Goal: Information Seeking & Learning: Learn about a topic

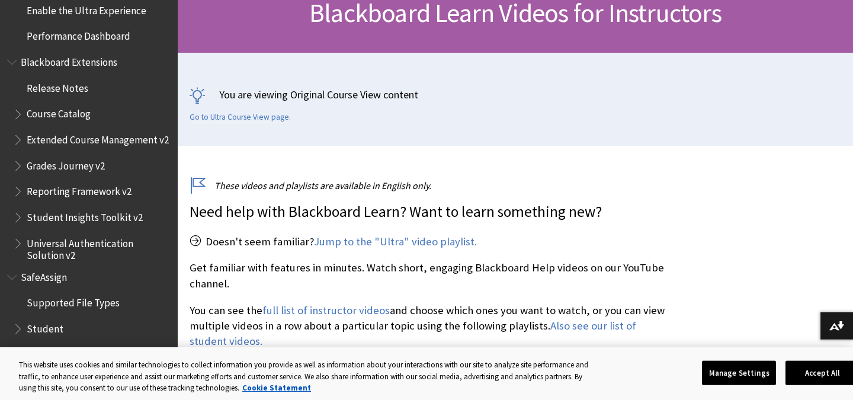
scroll to position [1842, 0]
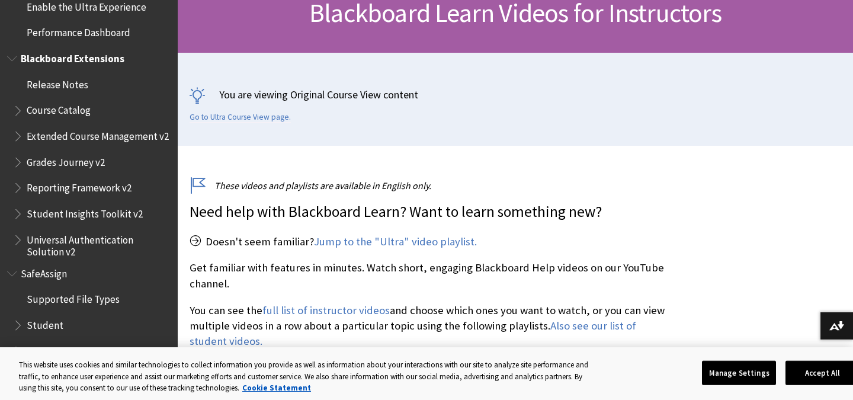
click at [20, 164] on span "Book outline for Blackboard Extensions" at bounding box center [19, 159] width 12 height 15
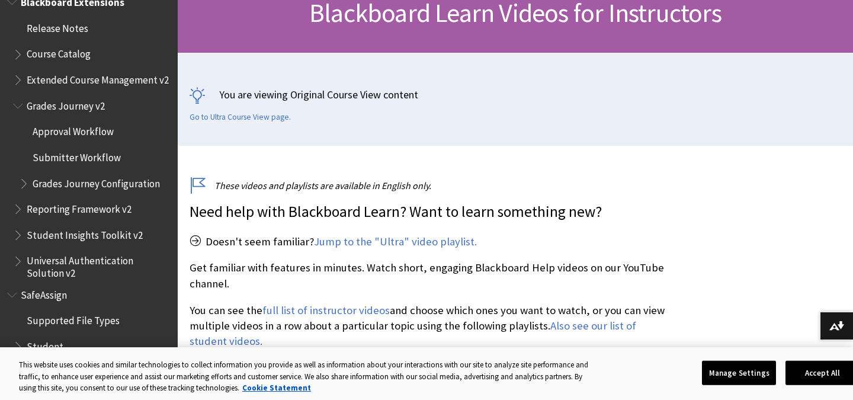
scroll to position [1899, 0]
click at [28, 184] on span "Book outline for Blackboard Extensions" at bounding box center [25, 179] width 12 height 15
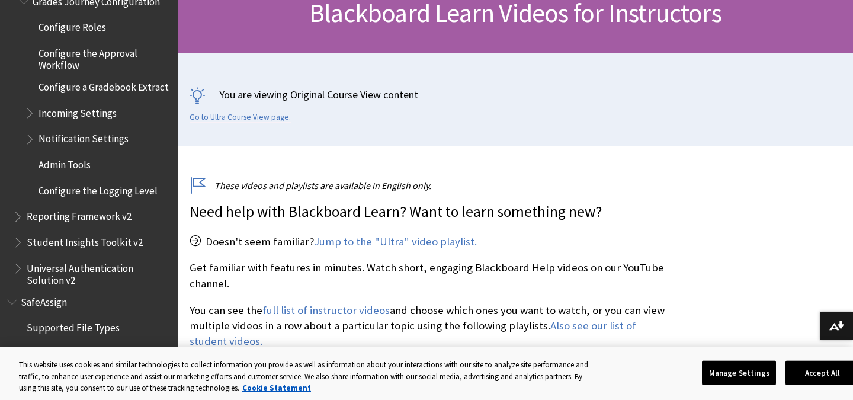
scroll to position [2083, 0]
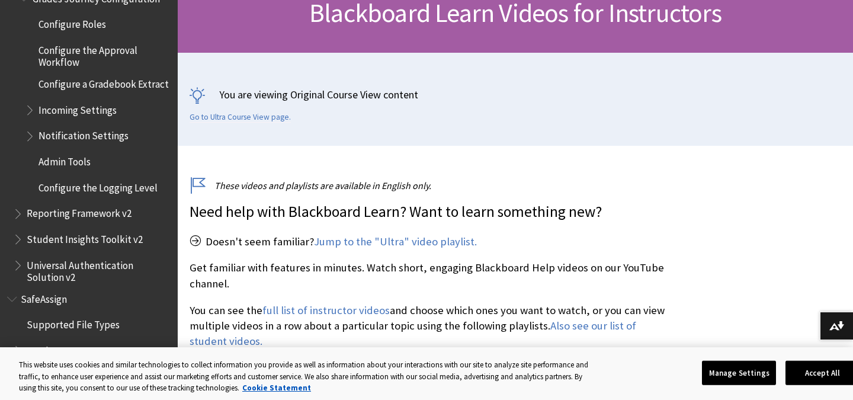
click at [28, 215] on span "Reporting Framework v2" at bounding box center [79, 212] width 105 height 16
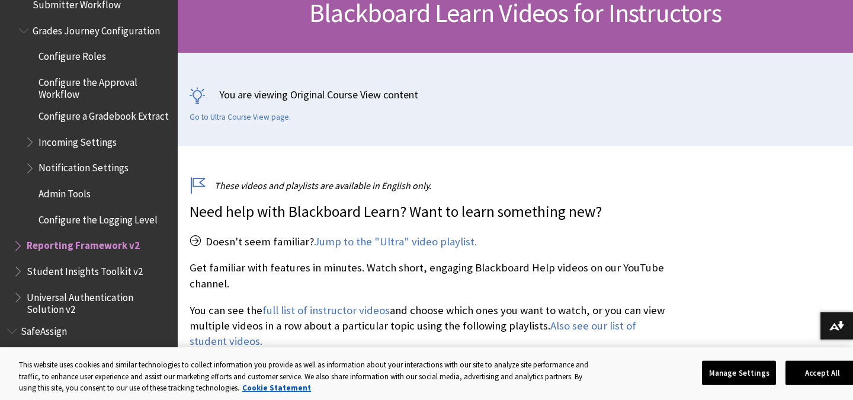
scroll to position [1892, 0]
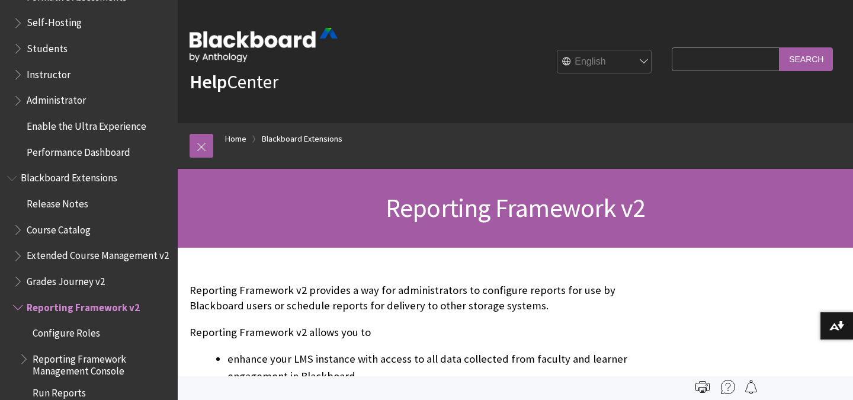
scroll to position [958, 0]
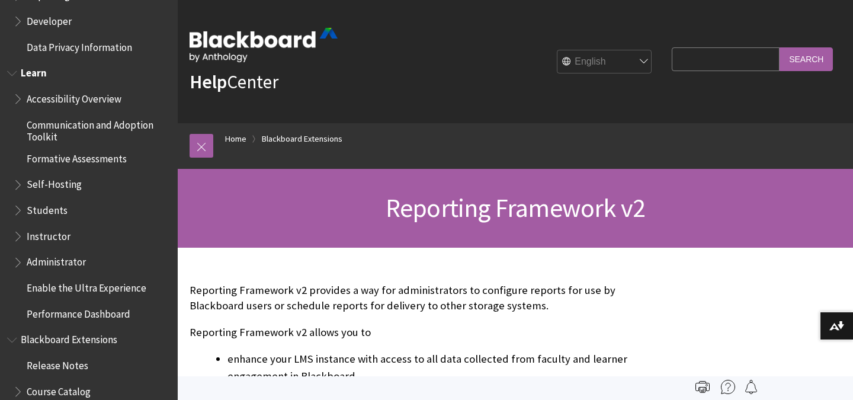
click at [27, 239] on span "Instructor" at bounding box center [49, 234] width 44 height 16
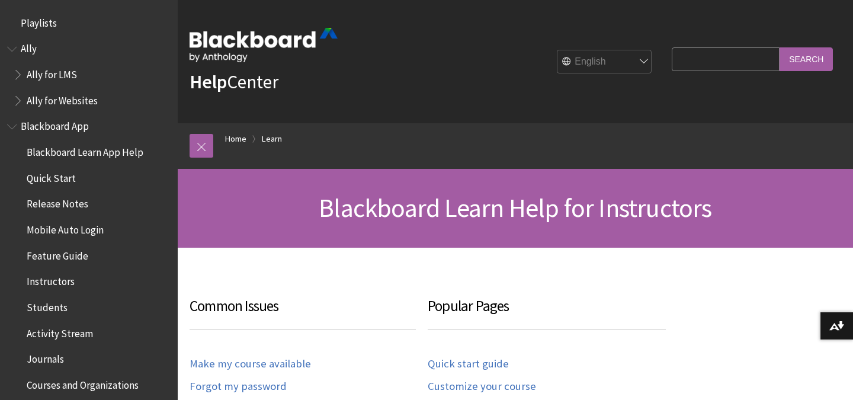
click at [698, 52] on input "Search Query" at bounding box center [725, 58] width 108 height 23
type input "c"
type input "grade center"
click at [779, 47] on input "Search" at bounding box center [805, 58] width 53 height 23
click at [795, 69] on input "Search" at bounding box center [805, 58] width 53 height 23
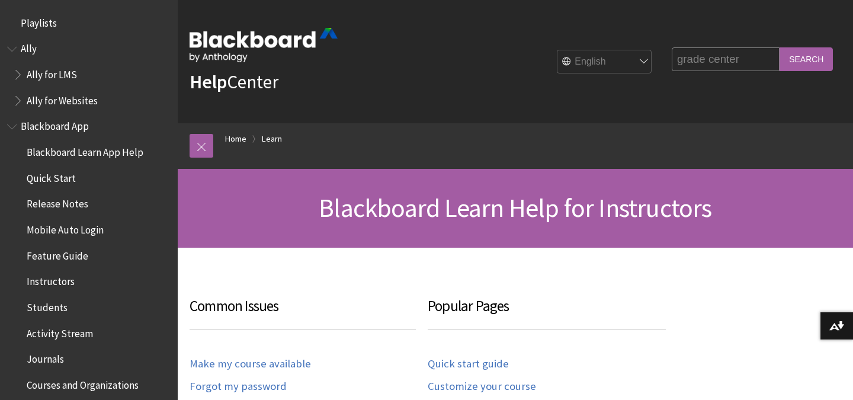
click at [791, 59] on input "Search" at bounding box center [805, 58] width 53 height 23
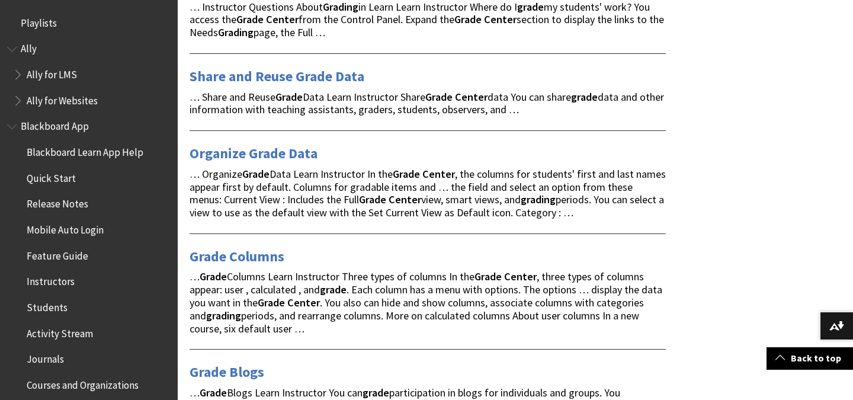
scroll to position [365, 0]
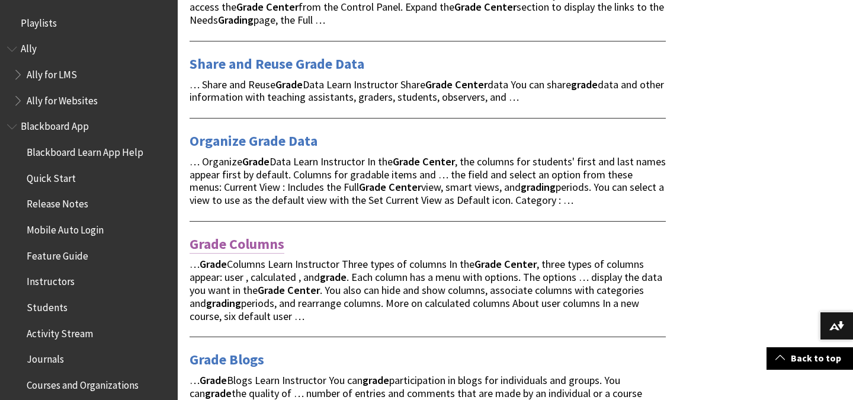
click at [218, 246] on link "Grade Columns" at bounding box center [236, 243] width 95 height 19
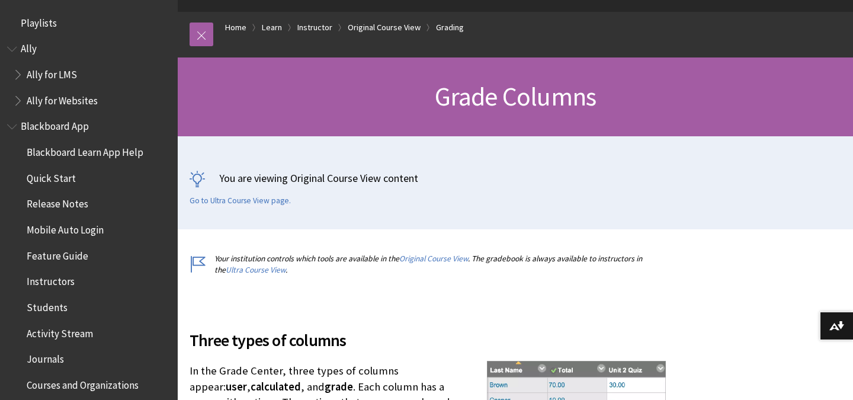
click at [49, 12] on div "All Products Playlists Playlists Ally Ally for LMS Ally for Websites Ally Ally …" at bounding box center [89, 200] width 178 height 400
click at [206, 35] on link at bounding box center [201, 35] width 24 height 24
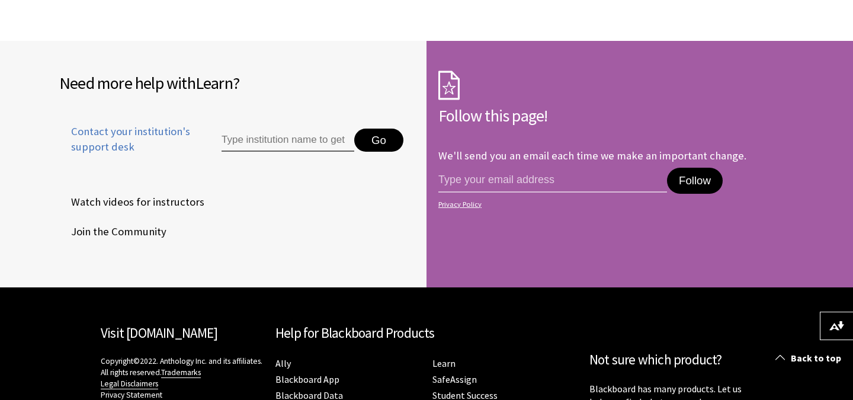
scroll to position [4312, 0]
